Goal: Find contact information: Find contact information

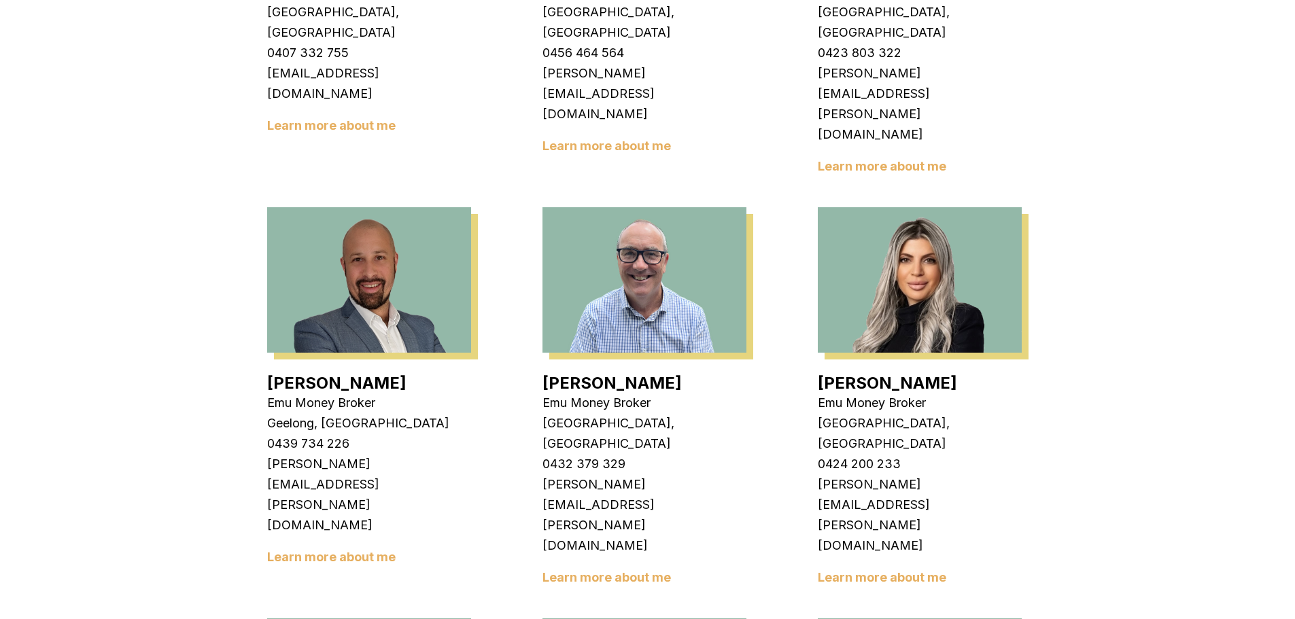
scroll to position [680, 0]
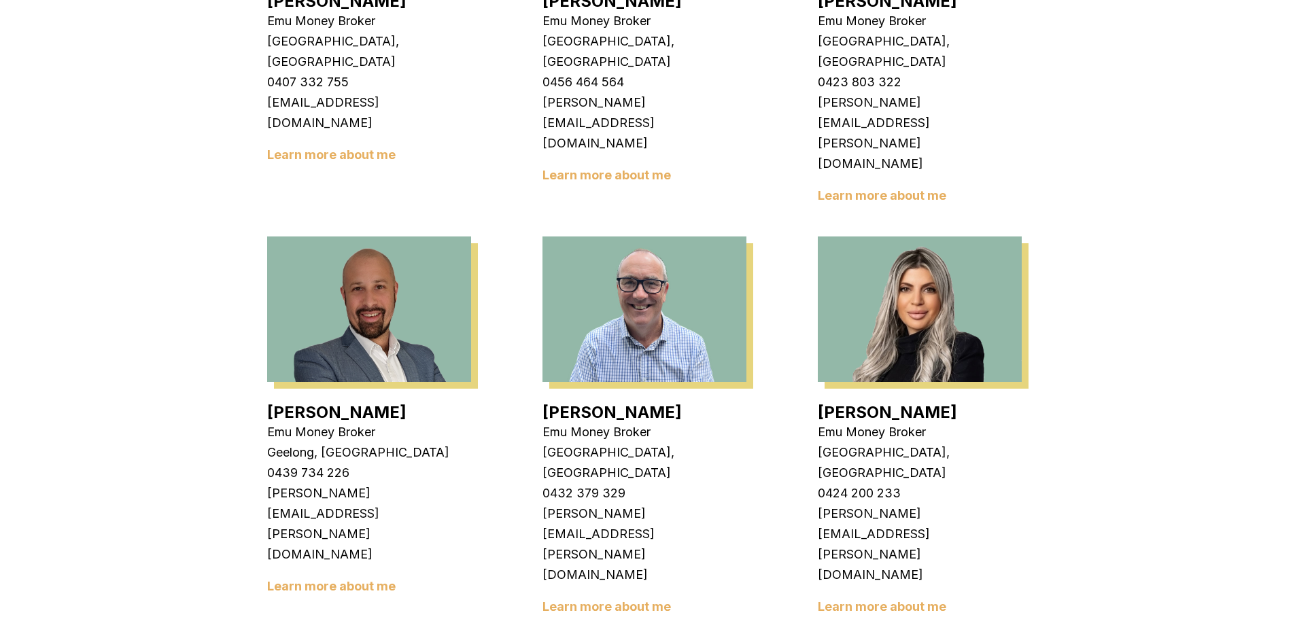
click at [355, 579] on link "Learn more about me" at bounding box center [331, 586] width 128 height 14
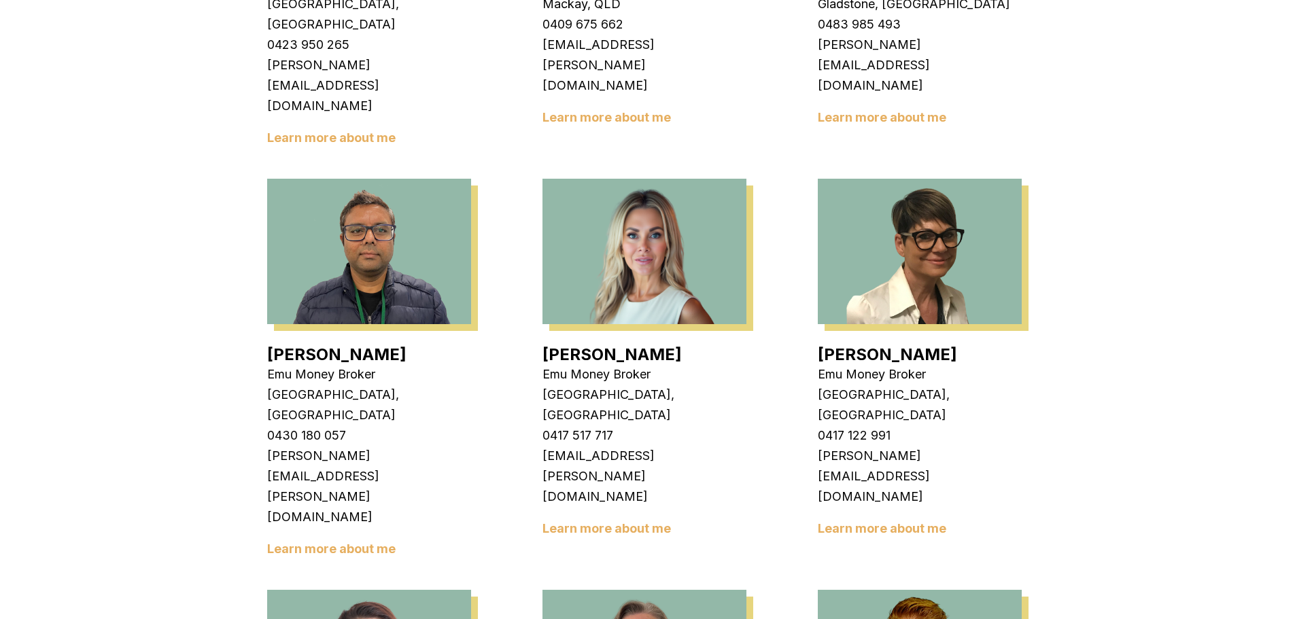
scroll to position [1563, 0]
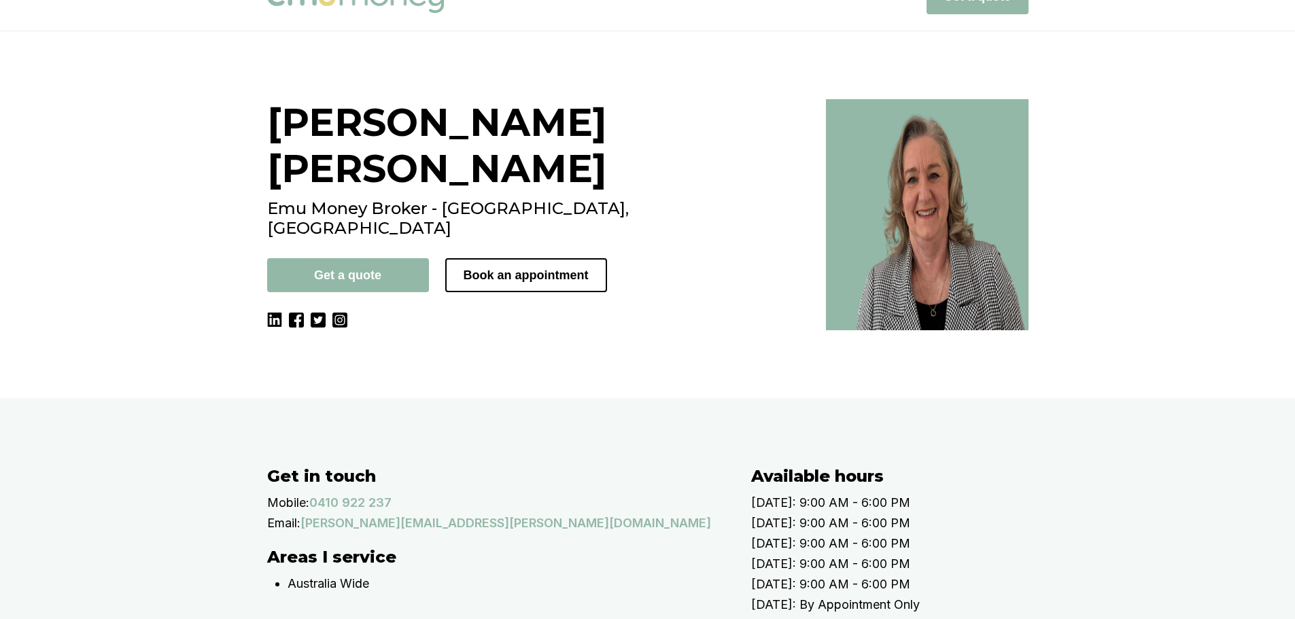
scroll to position [18, 0]
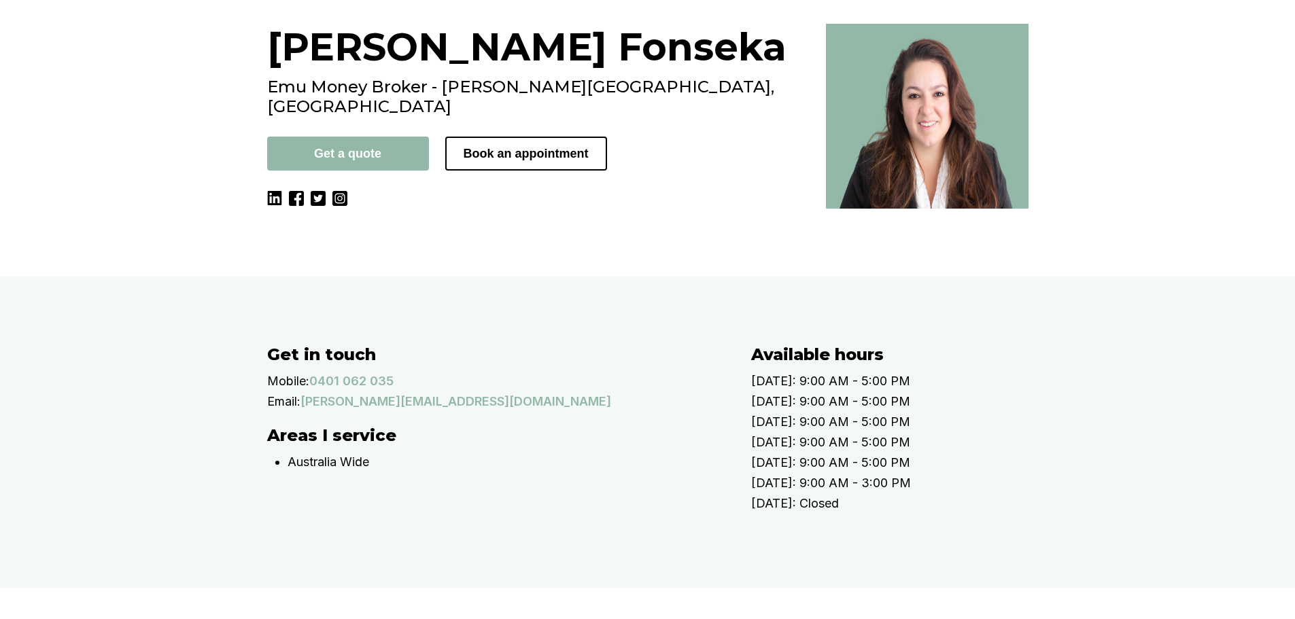
scroll to position [136, 0]
